Goal: Task Accomplishment & Management: Manage account settings

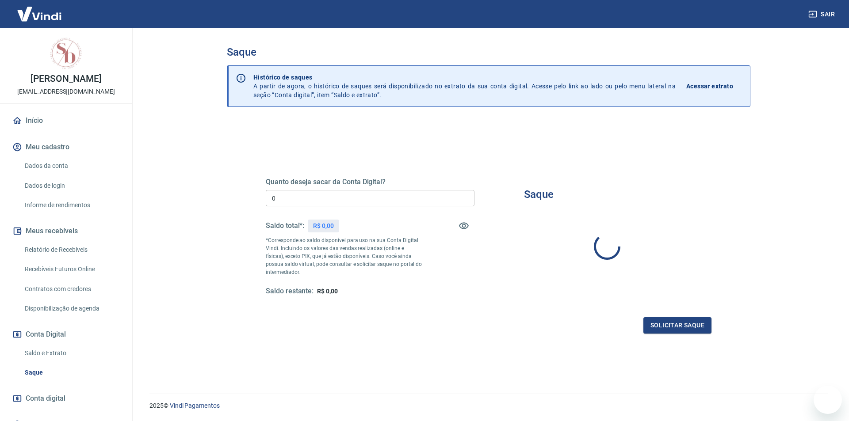
type input "R$ 0,00"
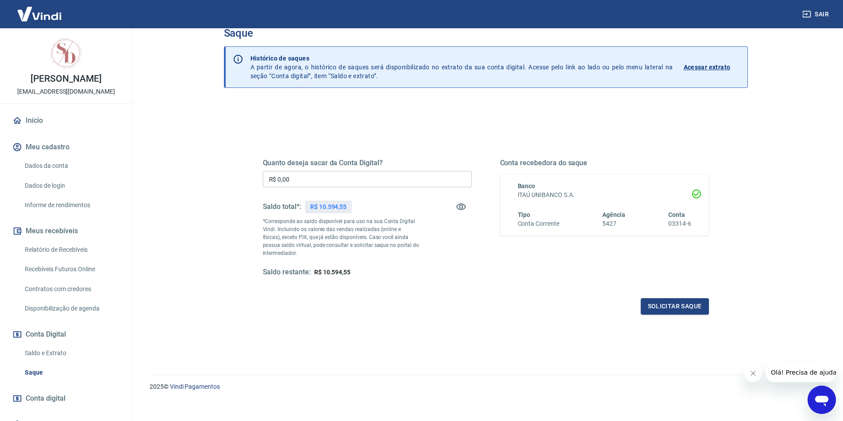
scroll to position [27, 0]
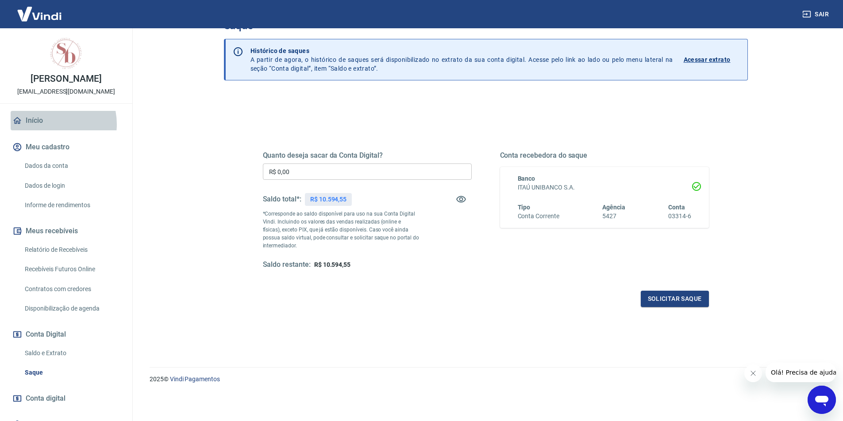
click at [47, 124] on link "Início" at bounding box center [66, 120] width 111 height 19
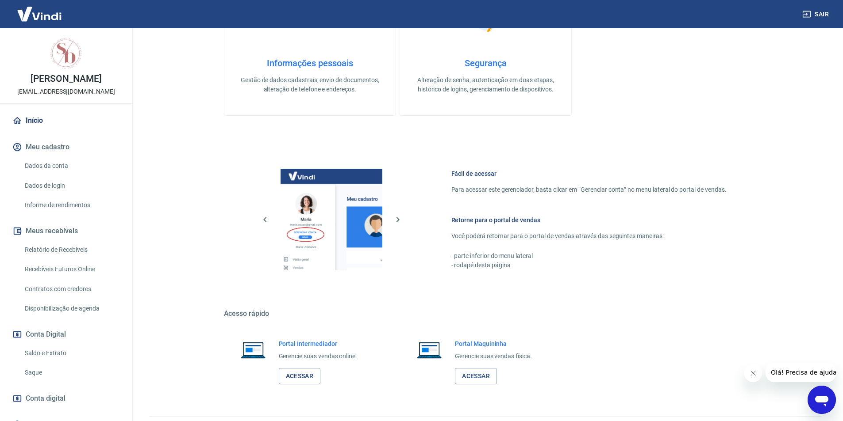
scroll to position [268, 0]
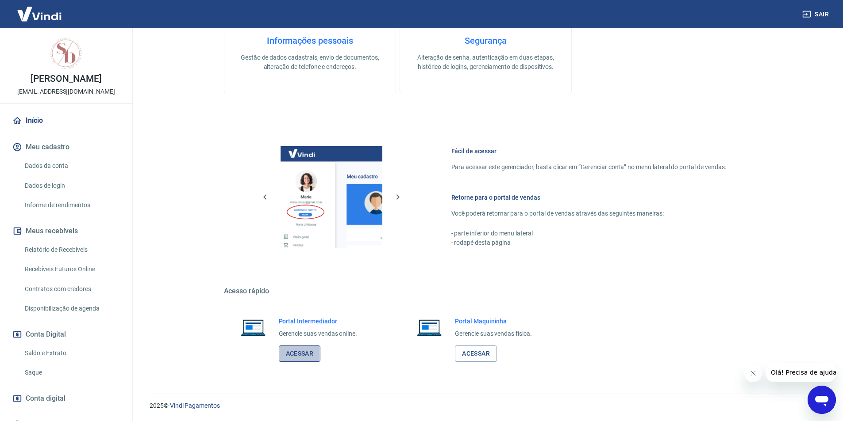
click at [291, 355] on link "Acessar" at bounding box center [300, 354] width 42 height 16
